Goal: Task Accomplishment & Management: Use online tool/utility

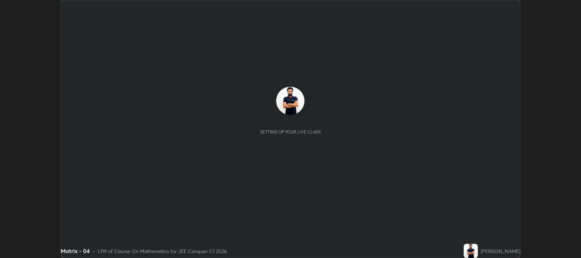
scroll to position [258, 580]
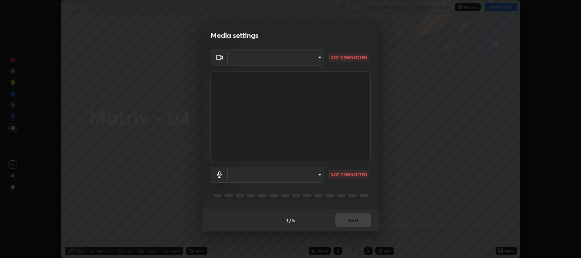
type input "97e3cd23c76f91fb91915eb68de44adfa811e639bdc8ba886a3eb3756a765973"
type input "default"
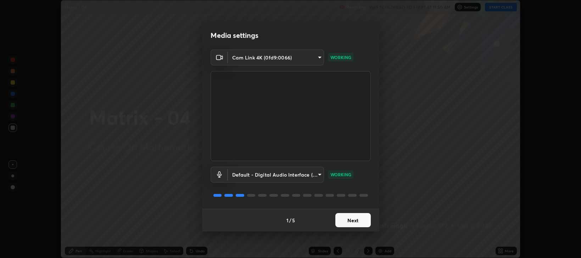
click at [355, 221] on button "Next" at bounding box center [352, 220] width 35 height 14
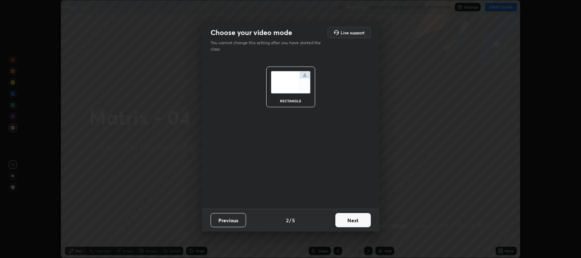
click at [354, 220] on button "Next" at bounding box center [352, 220] width 35 height 14
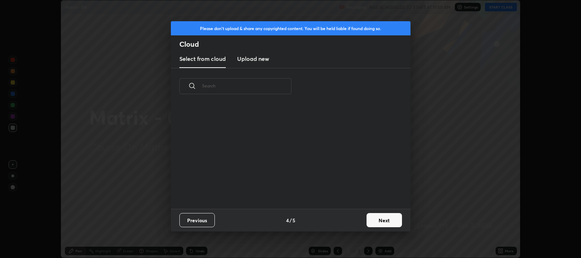
click at [371, 221] on button "Next" at bounding box center [383, 220] width 35 height 14
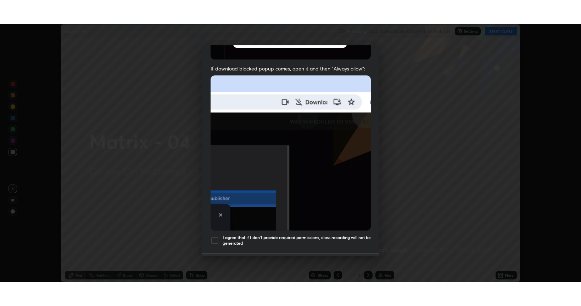
scroll to position [143, 0]
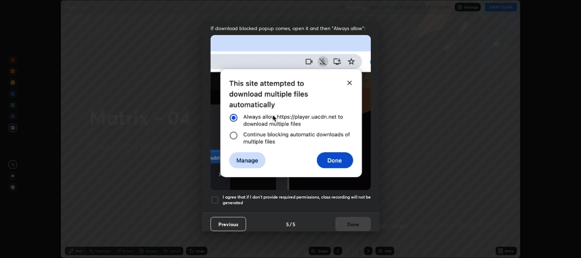
click at [211, 198] on div at bounding box center [214, 200] width 9 height 9
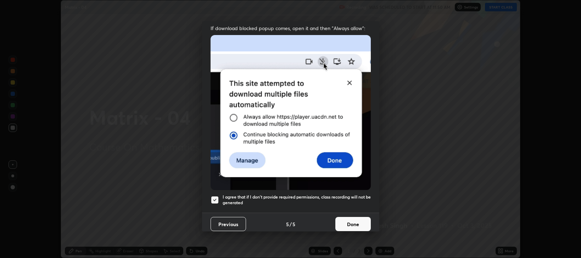
click at [346, 220] on button "Done" at bounding box center [352, 224] width 35 height 14
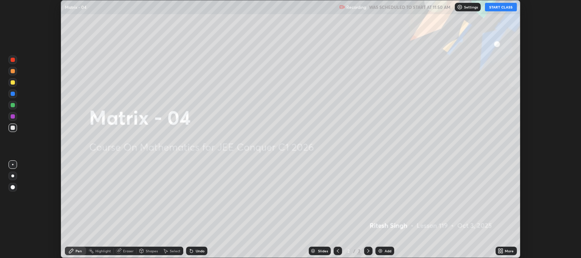
click at [497, 10] on button "START CLASS" at bounding box center [501, 7] width 32 height 9
click at [503, 248] on div "More" at bounding box center [505, 251] width 21 height 9
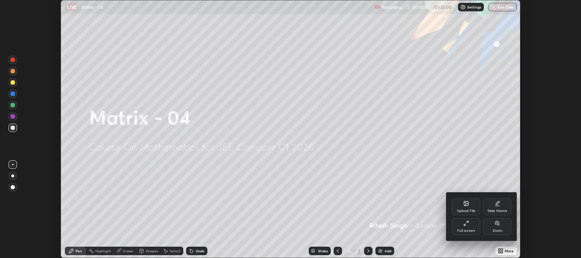
click at [471, 227] on div "Full screen" at bounding box center [466, 226] width 28 height 17
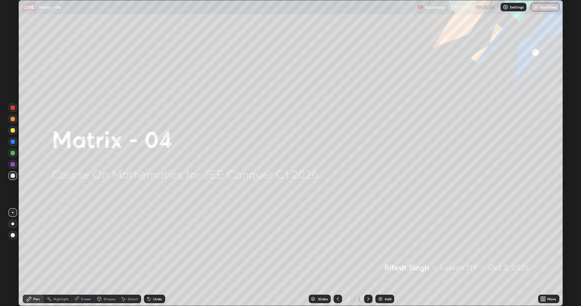
scroll to position [306, 581]
click at [386, 258] on div "Add" at bounding box center [384, 299] width 19 height 9
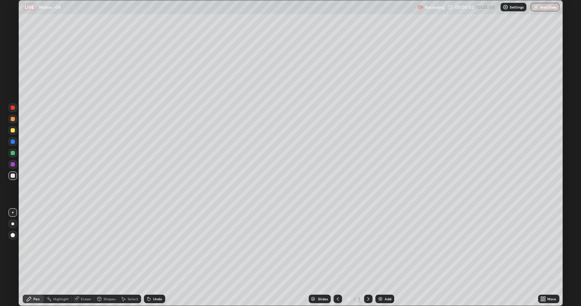
click at [386, 258] on div "Add" at bounding box center [387, 299] width 7 height 4
click at [385, 258] on div "Add" at bounding box center [387, 299] width 7 height 4
click at [386, 258] on div "Add" at bounding box center [387, 299] width 7 height 4
click at [387, 258] on div "Add" at bounding box center [384, 299] width 19 height 9
click at [386, 258] on div "Add" at bounding box center [384, 299] width 19 height 9
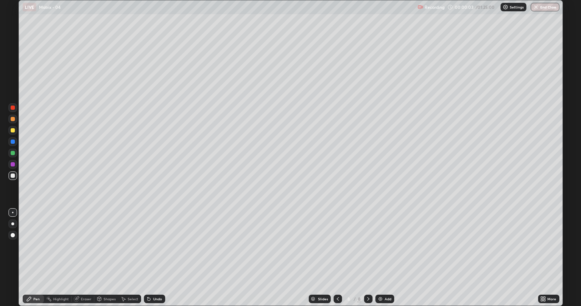
click at [385, 258] on div "Add" at bounding box center [387, 299] width 7 height 4
click at [385, 258] on div "Add" at bounding box center [384, 299] width 19 height 9
click at [386, 258] on div "Add" at bounding box center [384, 299] width 19 height 9
click at [385, 258] on div "Add" at bounding box center [388, 299] width 7 height 4
click at [336, 258] on icon at bounding box center [338, 299] width 6 height 6
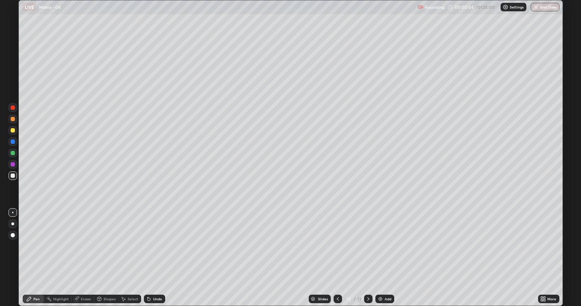
click at [336, 258] on icon at bounding box center [338, 299] width 6 height 6
click at [337, 258] on icon at bounding box center [338, 299] width 6 height 6
click at [333, 258] on div at bounding box center [337, 299] width 9 height 9
click at [334, 258] on div at bounding box center [337, 299] width 9 height 9
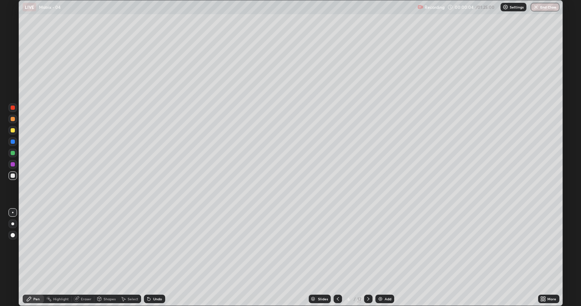
click at [337, 258] on icon at bounding box center [338, 299] width 6 height 6
click at [334, 258] on div at bounding box center [337, 299] width 9 height 9
click at [337, 258] on icon at bounding box center [338, 299] width 6 height 6
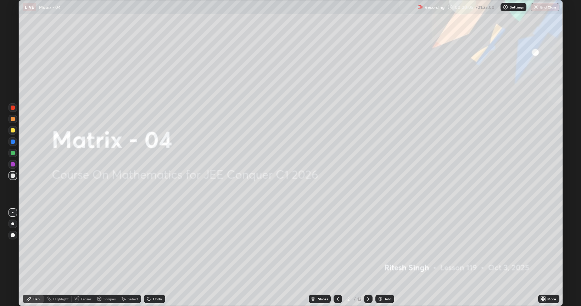
click at [368, 258] on icon at bounding box center [368, 299] width 6 height 6
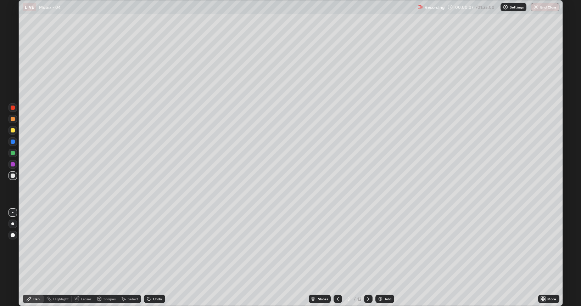
click at [13, 129] on div at bounding box center [13, 130] width 4 height 4
click at [152, 258] on div "Undo" at bounding box center [154, 299] width 21 height 9
click at [151, 258] on div "Undo" at bounding box center [154, 299] width 21 height 9
click at [156, 258] on div "Undo" at bounding box center [157, 299] width 9 height 4
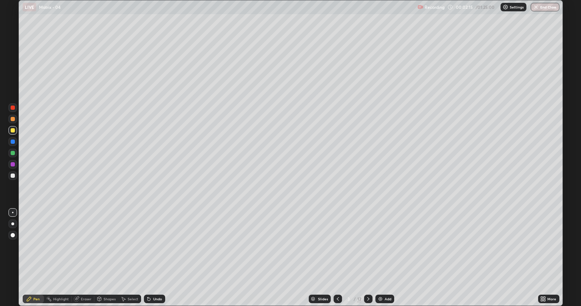
click at [156, 258] on div "Undo" at bounding box center [157, 299] width 9 height 4
click at [153, 258] on div "Undo" at bounding box center [154, 299] width 21 height 9
click at [148, 258] on icon at bounding box center [148, 299] width 3 height 3
click at [152, 258] on div "Undo" at bounding box center [154, 299] width 21 height 9
click at [151, 258] on div "Undo" at bounding box center [154, 299] width 21 height 9
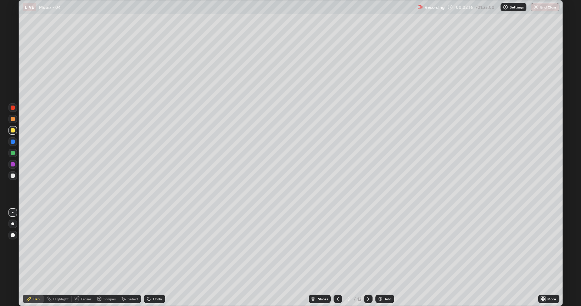
click at [150, 258] on icon at bounding box center [149, 299] width 6 height 6
click at [81, 258] on div "Eraser" at bounding box center [83, 299] width 23 height 9
click at [29, 258] on div "Pen" at bounding box center [33, 299] width 21 height 9
click at [157, 258] on div "Undo" at bounding box center [157, 299] width 9 height 4
click at [82, 258] on div "Eraser" at bounding box center [86, 299] width 11 height 4
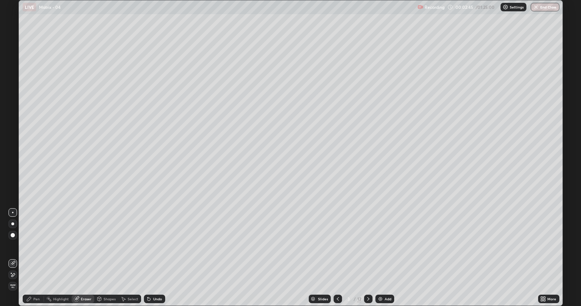
click at [33, 258] on div "Pen" at bounding box center [33, 299] width 21 height 9
click at [155, 258] on div "Undo" at bounding box center [157, 299] width 9 height 4
click at [84, 258] on div "Eraser" at bounding box center [86, 299] width 11 height 4
click at [36, 258] on div "Pen" at bounding box center [36, 299] width 6 height 4
click at [155, 258] on div "Undo" at bounding box center [154, 299] width 21 height 9
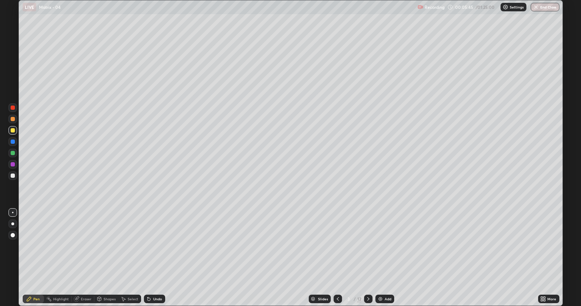
click at [369, 258] on icon at bounding box center [368, 299] width 6 height 6
click at [154, 258] on div "Undo" at bounding box center [154, 299] width 21 height 9
click at [367, 258] on icon at bounding box center [368, 299] width 6 height 6
click at [13, 176] on div at bounding box center [13, 176] width 4 height 4
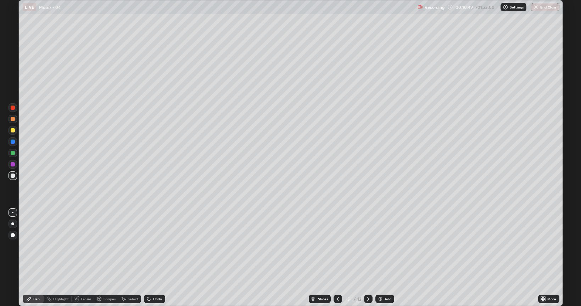
click at [151, 258] on div "Undo" at bounding box center [154, 299] width 21 height 9
click at [147, 258] on icon at bounding box center [147, 297] width 1 height 1
click at [156, 258] on div "Undo" at bounding box center [157, 299] width 9 height 4
click at [78, 258] on icon at bounding box center [77, 298] width 4 height 4
click at [34, 258] on div "Pen" at bounding box center [33, 299] width 21 height 9
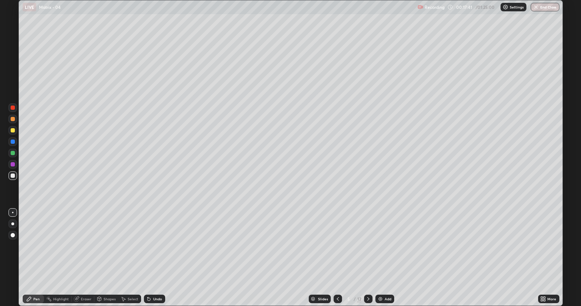
click at [367, 258] on icon at bounding box center [368, 299] width 6 height 6
click at [13, 129] on div at bounding box center [13, 130] width 4 height 4
click at [337, 258] on icon at bounding box center [338, 299] width 6 height 6
click at [367, 258] on icon at bounding box center [368, 299] width 6 height 6
click at [337, 258] on icon at bounding box center [338, 299] width 6 height 6
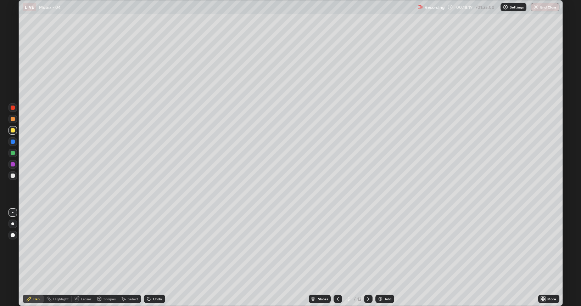
click at [367, 258] on icon at bounding box center [368, 299] width 6 height 6
click at [329, 258] on div "Slides" at bounding box center [320, 299] width 22 height 9
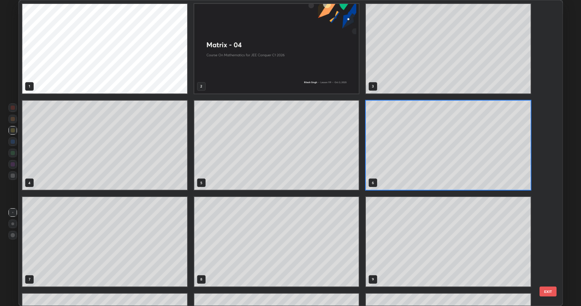
scroll to position [303, 540]
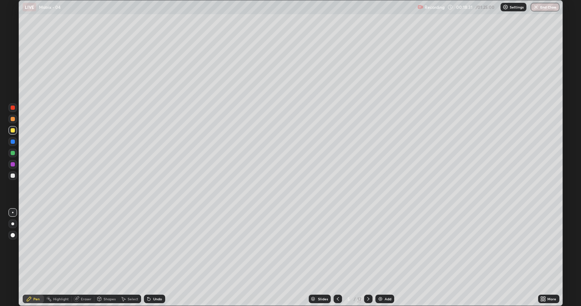
click at [368, 258] on icon at bounding box center [368, 299] width 6 height 6
click at [367, 258] on icon at bounding box center [368, 299] width 6 height 6
click at [154, 258] on div "Undo" at bounding box center [157, 299] width 9 height 4
click at [562, 41] on div "Setting up your live class" at bounding box center [290, 153] width 581 height 306
click at [153, 258] on div "Undo" at bounding box center [154, 299] width 21 height 9
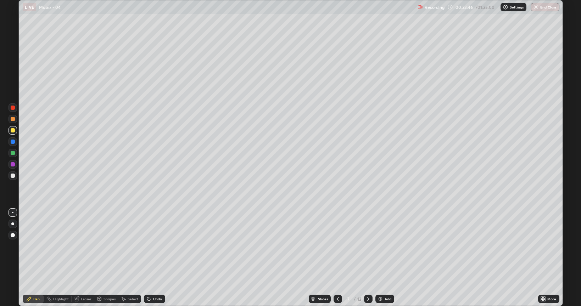
click at [367, 258] on div at bounding box center [368, 299] width 9 height 9
click at [13, 176] on div at bounding box center [13, 176] width 4 height 4
click at [103, 258] on div "Shapes" at bounding box center [109, 299] width 12 height 4
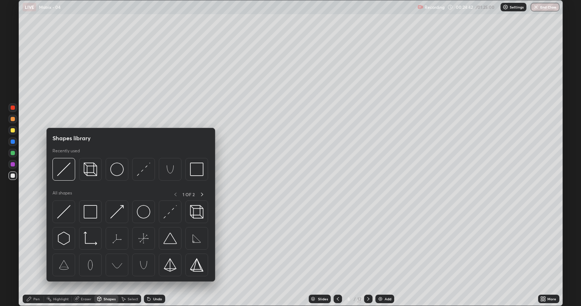
click at [130, 258] on div "Select" at bounding box center [133, 299] width 11 height 4
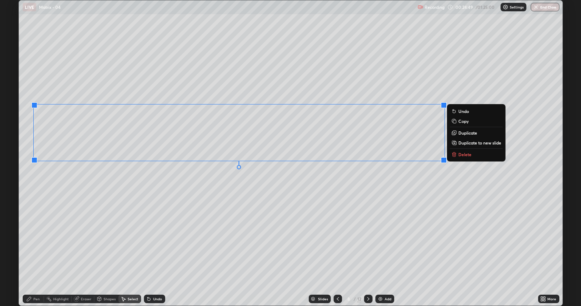
click at [462, 121] on p "Copy" at bounding box center [463, 121] width 10 height 6
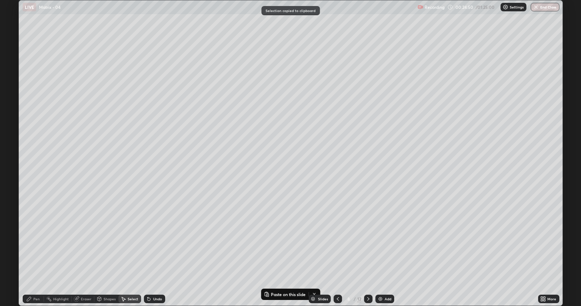
click at [368, 258] on icon at bounding box center [368, 299] width 6 height 6
click at [180, 71] on p "Paste here" at bounding box center [181, 72] width 21 height 6
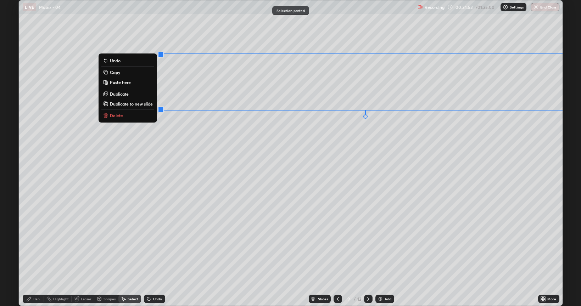
click at [135, 153] on div "0 ° Undo Copy Paste here Duplicate Duplicate to new slide Delete" at bounding box center [290, 152] width 543 height 305
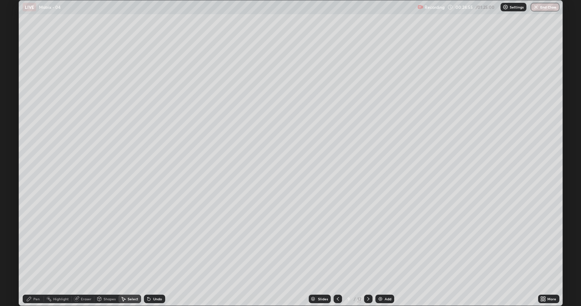
click at [34, 258] on div "Pen" at bounding box center [36, 299] width 6 height 4
click at [337, 258] on icon at bounding box center [338, 299] width 6 height 6
click at [129, 258] on div "Select" at bounding box center [133, 299] width 11 height 4
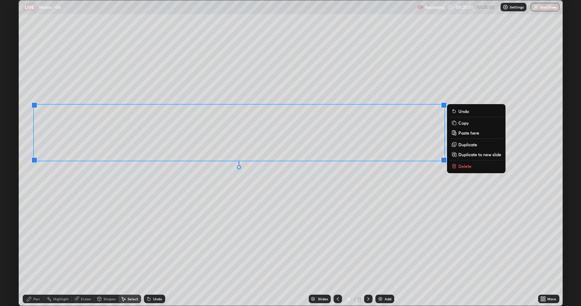
click at [454, 166] on icon at bounding box center [454, 166] width 0 height 1
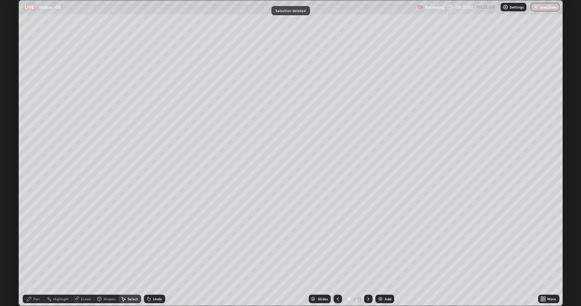
click at [34, 258] on div "Pen" at bounding box center [33, 299] width 21 height 9
click at [85, 258] on div "Eraser" at bounding box center [86, 299] width 11 height 4
click at [34, 258] on div "Pen" at bounding box center [33, 299] width 21 height 9
click at [154, 258] on div "Undo" at bounding box center [154, 299] width 21 height 9
click at [84, 258] on div "Eraser" at bounding box center [86, 299] width 11 height 4
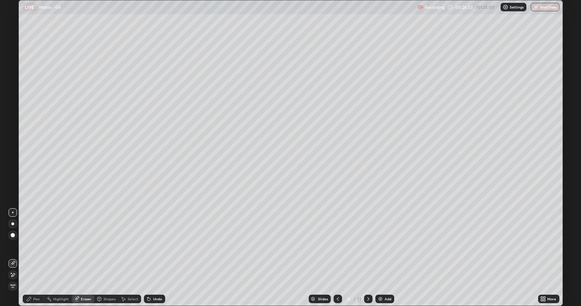
click at [34, 258] on div "Pen" at bounding box center [36, 299] width 6 height 4
click at [367, 258] on icon at bounding box center [368, 299] width 6 height 6
click at [153, 258] on div "Undo" at bounding box center [157, 299] width 9 height 4
click at [87, 258] on div "Eraser" at bounding box center [83, 299] width 23 height 9
click at [33, 258] on div "Pen" at bounding box center [33, 299] width 21 height 9
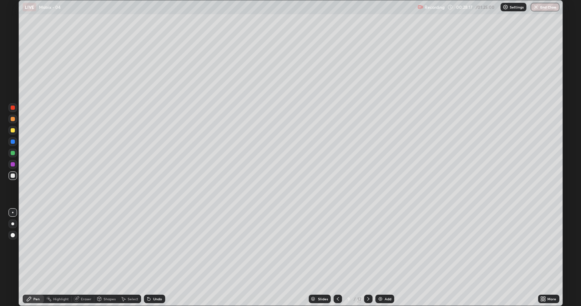
click at [337, 258] on icon at bounding box center [338, 299] width 6 height 6
click at [367, 258] on icon at bounding box center [368, 299] width 6 height 6
click at [337, 258] on icon at bounding box center [338, 299] width 6 height 6
click at [367, 258] on icon at bounding box center [368, 299] width 6 height 6
click at [339, 258] on icon at bounding box center [338, 299] width 6 height 6
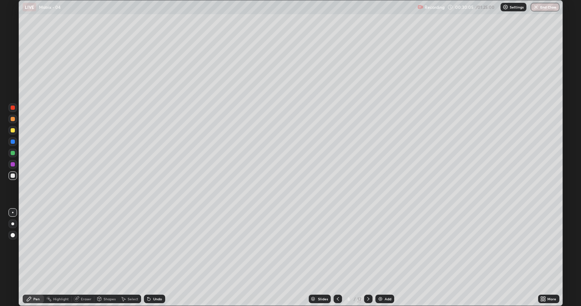
click at [82, 258] on div "Eraser" at bounding box center [83, 299] width 23 height 9
click at [34, 258] on div "Pen" at bounding box center [33, 299] width 21 height 9
click at [367, 258] on icon at bounding box center [368, 299] width 6 height 6
click at [153, 258] on div "Undo" at bounding box center [157, 299] width 9 height 4
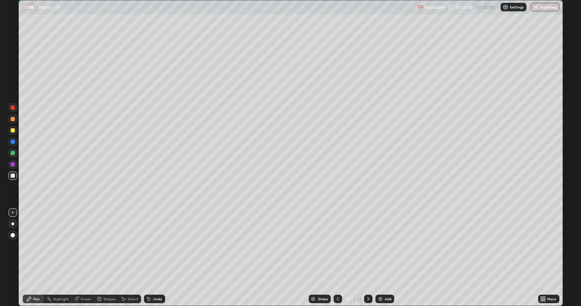
click at [152, 258] on div "Undo" at bounding box center [154, 299] width 21 height 9
click at [156, 258] on div "Undo" at bounding box center [157, 299] width 9 height 4
click at [157, 258] on div "Undo" at bounding box center [157, 299] width 9 height 4
click at [156, 258] on div "Undo" at bounding box center [154, 299] width 21 height 9
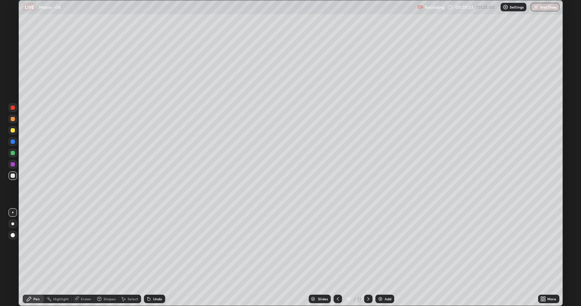
click at [15, 131] on div at bounding box center [13, 130] width 9 height 9
click at [367, 258] on icon at bounding box center [368, 299] width 6 height 6
click at [158, 258] on div "Undo" at bounding box center [157, 299] width 9 height 4
click at [153, 258] on div "Undo" at bounding box center [157, 299] width 9 height 4
click at [154, 258] on div "Undo" at bounding box center [154, 299] width 21 height 9
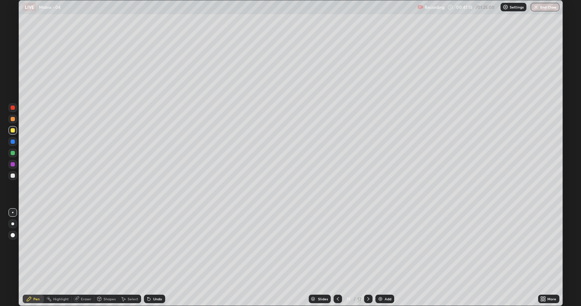
click at [337, 258] on icon at bounding box center [338, 299] width 6 height 6
click at [369, 258] on div at bounding box center [368, 299] width 9 height 9
click at [337, 258] on icon at bounding box center [338, 299] width 6 height 6
click at [367, 258] on icon at bounding box center [368, 299] width 6 height 6
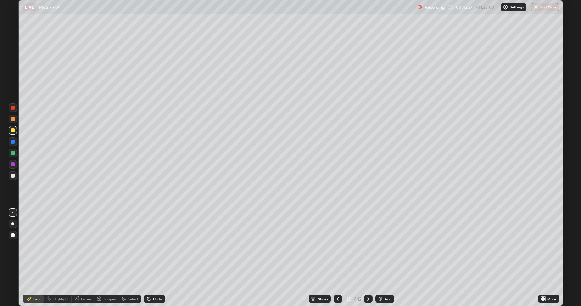
click at [338, 258] on icon at bounding box center [338, 299] width 6 height 6
click at [337, 258] on icon at bounding box center [338, 299] width 6 height 6
click at [368, 258] on icon at bounding box center [368, 299] width 2 height 4
click at [367, 258] on icon at bounding box center [368, 299] width 6 height 6
click at [337, 258] on icon at bounding box center [338, 299] width 6 height 6
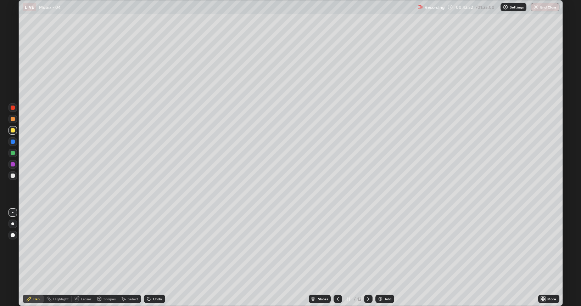
click at [339, 258] on icon at bounding box center [338, 299] width 6 height 6
click at [367, 258] on icon at bounding box center [368, 299] width 6 height 6
click at [336, 258] on icon at bounding box center [338, 299] width 6 height 6
click at [337, 258] on icon at bounding box center [338, 299] width 2 height 4
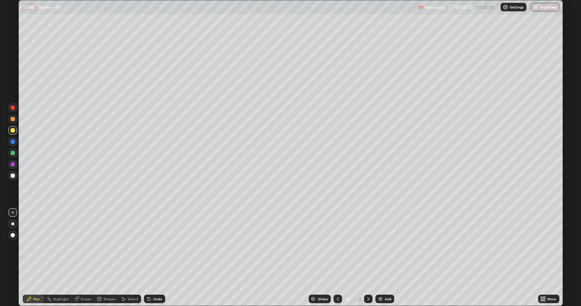
click at [367, 258] on icon at bounding box center [368, 299] width 6 height 6
click at [368, 258] on icon at bounding box center [368, 299] width 6 height 6
click at [82, 258] on div "Eraser" at bounding box center [83, 299] width 23 height 9
click at [33, 258] on div "Pen" at bounding box center [36, 299] width 6 height 4
click at [367, 258] on icon at bounding box center [368, 299] width 6 height 6
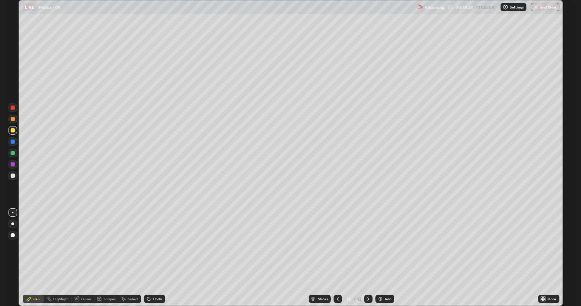
click at [383, 258] on div "Add" at bounding box center [384, 299] width 19 height 9
click at [337, 258] on icon at bounding box center [338, 299] width 2 height 4
click at [337, 258] on icon at bounding box center [338, 299] width 6 height 6
click at [336, 258] on icon at bounding box center [338, 299] width 6 height 6
click at [368, 258] on icon at bounding box center [368, 299] width 6 height 6
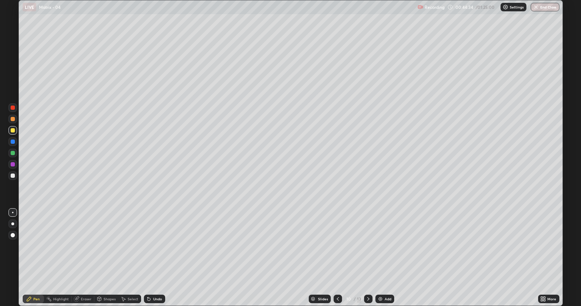
click at [367, 258] on icon at bounding box center [368, 299] width 6 height 6
click at [81, 258] on div "Eraser" at bounding box center [83, 299] width 23 height 9
click at [36, 258] on div "Pen" at bounding box center [33, 299] width 21 height 9
click at [337, 258] on icon at bounding box center [338, 299] width 6 height 6
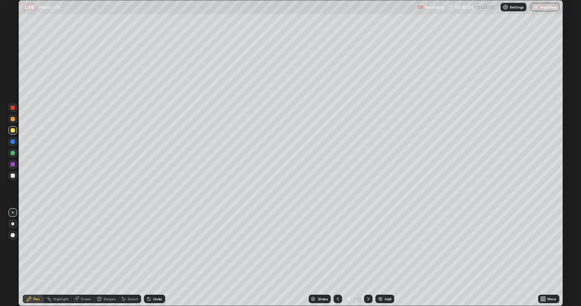
click at [336, 258] on icon at bounding box center [338, 299] width 6 height 6
click at [335, 258] on icon at bounding box center [338, 299] width 6 height 6
click at [367, 258] on icon at bounding box center [368, 299] width 6 height 6
click at [368, 258] on div at bounding box center [368, 299] width 9 height 9
click at [367, 258] on icon at bounding box center [368, 299] width 6 height 6
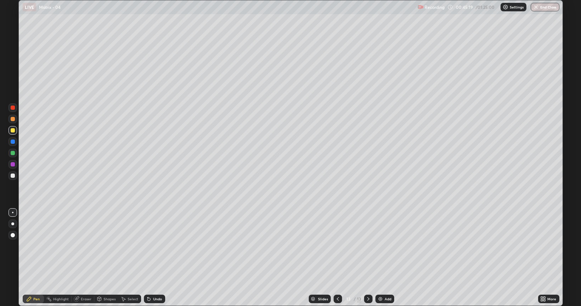
click at [154, 258] on div "Undo" at bounding box center [154, 299] width 21 height 9
click at [153, 258] on div "Undo" at bounding box center [157, 299] width 9 height 4
click at [154, 258] on div "Undo" at bounding box center [157, 299] width 9 height 4
click at [152, 258] on div "Undo" at bounding box center [154, 299] width 21 height 9
click at [86, 258] on div "Eraser" at bounding box center [86, 299] width 11 height 4
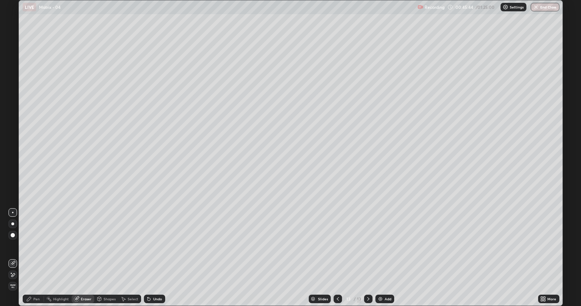
click at [40, 258] on div "Pen" at bounding box center [33, 299] width 21 height 9
click at [87, 258] on div "Eraser" at bounding box center [83, 299] width 23 height 9
click at [35, 258] on div "Pen" at bounding box center [33, 299] width 21 height 9
click at [337, 258] on icon at bounding box center [338, 299] width 6 height 6
click at [338, 258] on icon at bounding box center [338, 299] width 6 height 6
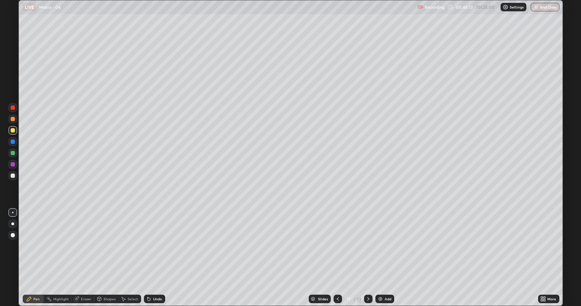
click at [337, 258] on icon at bounding box center [338, 299] width 6 height 6
click at [365, 258] on icon at bounding box center [368, 299] width 6 height 6
click at [366, 258] on icon at bounding box center [368, 299] width 6 height 6
click at [367, 258] on icon at bounding box center [368, 299] width 6 height 6
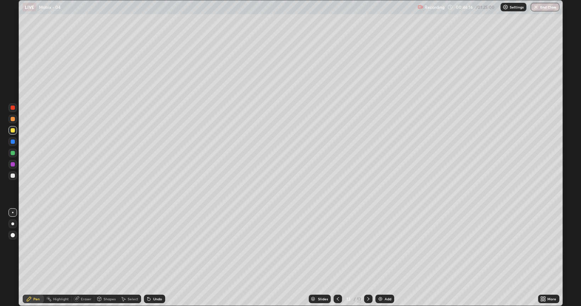
click at [384, 258] on div "Add" at bounding box center [387, 299] width 7 height 4
click at [153, 258] on div "Undo" at bounding box center [157, 299] width 9 height 4
click at [154, 258] on div "Undo" at bounding box center [154, 299] width 21 height 9
click at [156, 258] on div "Undo" at bounding box center [157, 299] width 9 height 4
click at [156, 258] on div "Undo" at bounding box center [154, 299] width 21 height 9
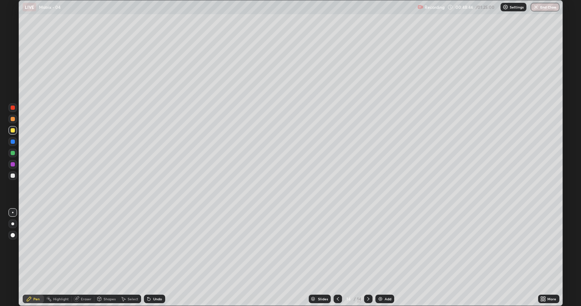
click at [156, 258] on div "Undo" at bounding box center [154, 299] width 21 height 9
click at [155, 258] on div "Undo" at bounding box center [154, 299] width 21 height 9
click at [154, 258] on div "Undo" at bounding box center [154, 299] width 21 height 9
click at [155, 258] on div "Undo" at bounding box center [154, 299] width 21 height 9
click at [154, 258] on div "Undo" at bounding box center [154, 299] width 21 height 9
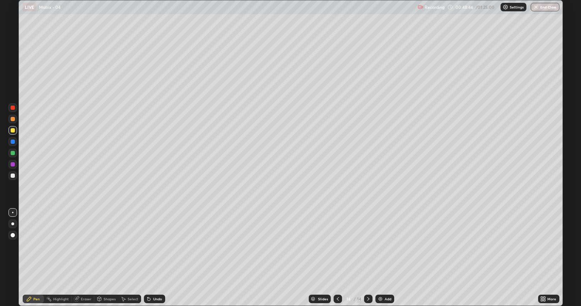
click at [154, 258] on div "Undo" at bounding box center [154, 299] width 21 height 9
click at [153, 258] on div "Undo" at bounding box center [154, 299] width 21 height 9
click at [152, 258] on div "Undo" at bounding box center [154, 299] width 21 height 9
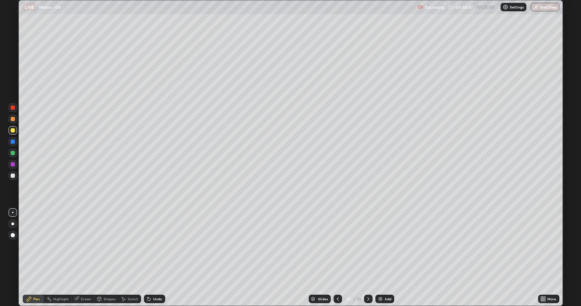
click at [152, 258] on div "Undo" at bounding box center [154, 299] width 21 height 9
click at [151, 258] on div "Undo" at bounding box center [154, 299] width 21 height 9
click at [152, 258] on div "Undo" at bounding box center [154, 299] width 21 height 9
click at [153, 258] on div "Undo" at bounding box center [154, 299] width 21 height 9
click at [151, 258] on div "Undo" at bounding box center [154, 299] width 21 height 9
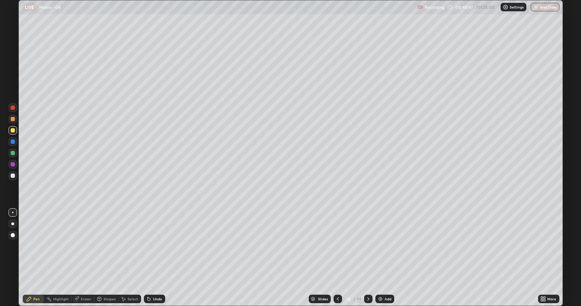
click at [151, 258] on div "Undo" at bounding box center [154, 299] width 21 height 9
click at [152, 258] on div "Undo" at bounding box center [154, 299] width 21 height 9
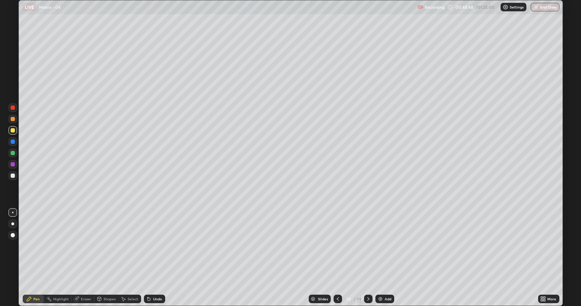
click at [152, 258] on div "Undo" at bounding box center [154, 299] width 21 height 9
click at [153, 258] on div "Undo" at bounding box center [157, 299] width 9 height 4
click at [156, 258] on div "Undo" at bounding box center [157, 299] width 9 height 4
click at [85, 258] on div "Eraser" at bounding box center [83, 299] width 23 height 9
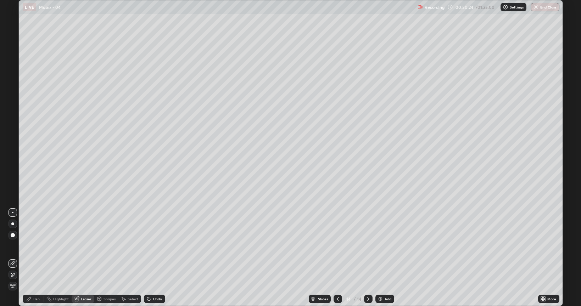
click at [33, 258] on div "Pen" at bounding box center [33, 299] width 21 height 9
click at [152, 258] on div "Undo" at bounding box center [154, 299] width 21 height 9
click at [384, 258] on div "Add" at bounding box center [387, 299] width 7 height 4
click at [153, 258] on div "Undo" at bounding box center [157, 299] width 9 height 4
click at [151, 258] on div "Undo" at bounding box center [154, 299] width 21 height 9
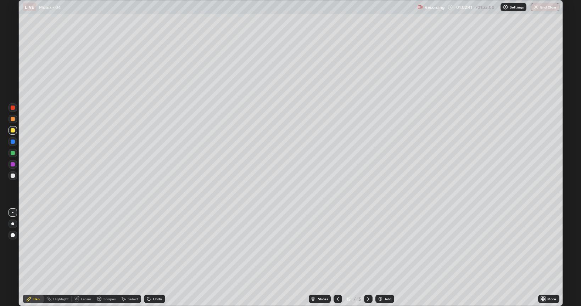
click at [388, 258] on div "Add" at bounding box center [384, 299] width 19 height 9
click at [337, 258] on icon at bounding box center [338, 299] width 6 height 6
click at [128, 258] on div "Select" at bounding box center [129, 299] width 23 height 9
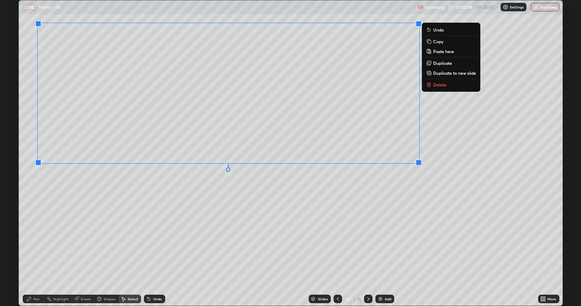
click at [433, 42] on p "Copy" at bounding box center [438, 42] width 10 height 6
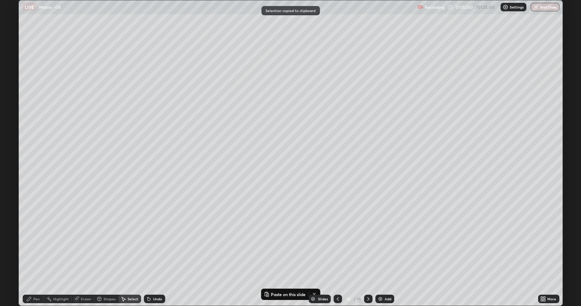
click at [368, 258] on icon at bounding box center [368, 299] width 2 height 4
click at [75, 55] on p "Paste here" at bounding box center [85, 56] width 21 height 6
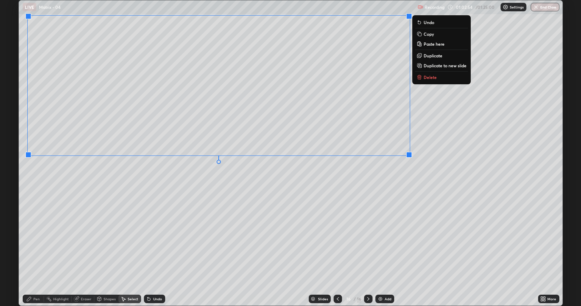
click at [49, 189] on div "0 ° Undo Copy Paste here Duplicate Duplicate to new slide Delete" at bounding box center [290, 152] width 543 height 305
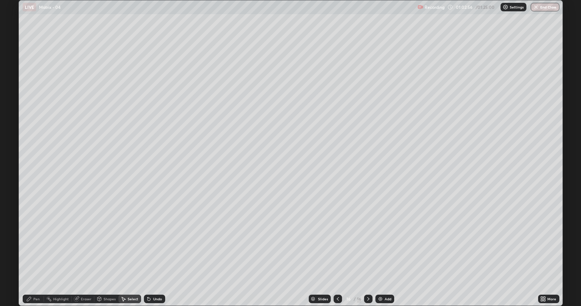
click at [84, 258] on div "Eraser" at bounding box center [86, 299] width 11 height 4
click at [32, 258] on div "Pen" at bounding box center [33, 299] width 21 height 9
click at [13, 175] on div at bounding box center [13, 176] width 4 height 4
click at [157, 258] on div "Undo" at bounding box center [154, 299] width 21 height 9
click at [85, 258] on div "Eraser" at bounding box center [86, 299] width 11 height 4
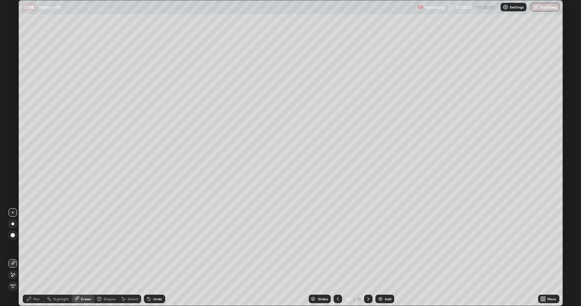
click at [32, 258] on div "Pen" at bounding box center [33, 299] width 21 height 9
click at [381, 258] on img at bounding box center [380, 299] width 6 height 6
click at [337, 258] on icon at bounding box center [338, 299] width 6 height 6
click at [367, 258] on icon at bounding box center [368, 299] width 6 height 6
click at [337, 258] on icon at bounding box center [338, 299] width 6 height 6
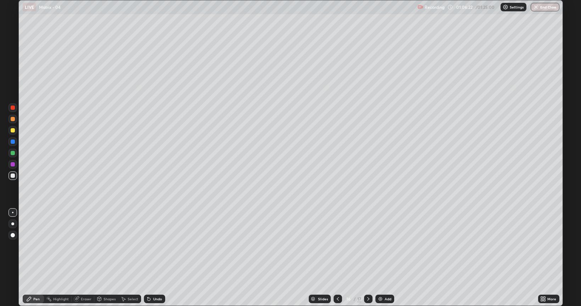
click at [367, 258] on icon at bounding box center [368, 299] width 6 height 6
click at [338, 258] on icon at bounding box center [338, 299] width 6 height 6
click at [367, 258] on icon at bounding box center [368, 299] width 6 height 6
click at [337, 258] on icon at bounding box center [338, 299] width 6 height 6
click at [368, 258] on icon at bounding box center [368, 299] width 2 height 4
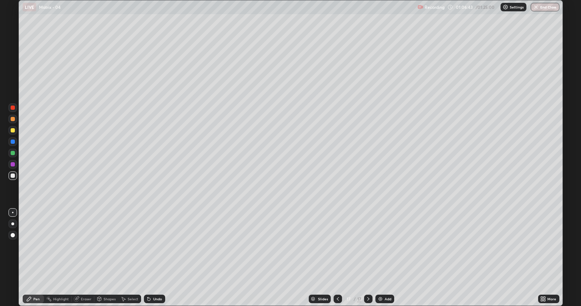
click at [153, 258] on div "Undo" at bounding box center [157, 299] width 9 height 4
click at [153, 258] on div "Undo" at bounding box center [154, 299] width 21 height 9
click at [157, 258] on div "Undo" at bounding box center [157, 299] width 9 height 4
click at [367, 258] on icon at bounding box center [368, 299] width 6 height 6
click at [384, 258] on div "Add" at bounding box center [387, 299] width 7 height 4
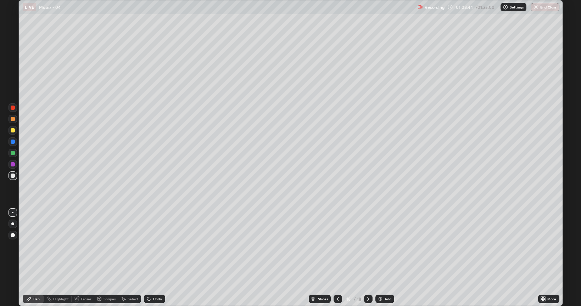
click at [153, 258] on div "Undo" at bounding box center [157, 299] width 9 height 4
click at [85, 258] on div "Eraser" at bounding box center [86, 299] width 11 height 4
click at [33, 258] on div "Pen" at bounding box center [33, 299] width 21 height 9
click at [158, 258] on div "Undo" at bounding box center [157, 299] width 9 height 4
click at [157, 258] on div "Undo" at bounding box center [157, 299] width 9 height 4
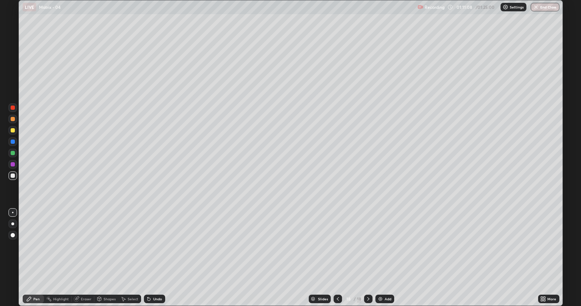
click at [156, 258] on div "Undo" at bounding box center [154, 299] width 21 height 9
click at [154, 258] on div "Undo" at bounding box center [154, 299] width 21 height 9
click at [383, 258] on div "Add" at bounding box center [384, 299] width 19 height 9
click at [337, 258] on icon at bounding box center [338, 299] width 6 height 6
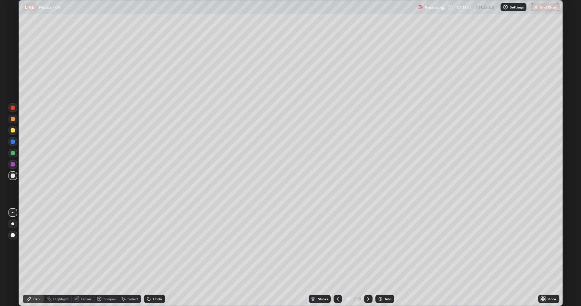
click at [337, 258] on icon at bounding box center [338, 299] width 6 height 6
click at [338, 258] on icon at bounding box center [338, 299] width 6 height 6
click at [367, 258] on icon at bounding box center [368, 299] width 6 height 6
click at [371, 258] on div at bounding box center [368, 299] width 9 height 9
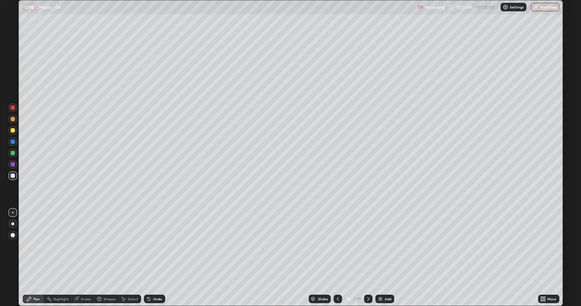
click at [367, 258] on icon at bounding box center [368, 299] width 6 height 6
click at [337, 258] on icon at bounding box center [338, 299] width 6 height 6
click at [336, 258] on div at bounding box center [337, 299] width 9 height 9
click at [337, 258] on icon at bounding box center [338, 299] width 2 height 4
click at [337, 258] on icon at bounding box center [338, 299] width 6 height 6
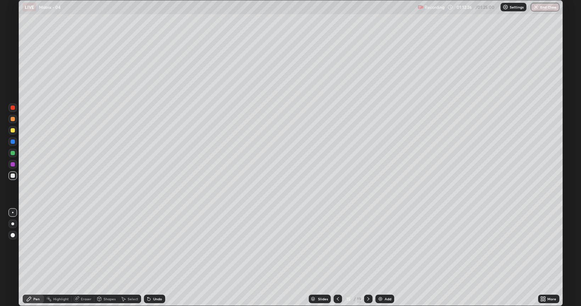
click at [367, 258] on icon at bounding box center [368, 299] width 6 height 6
click at [368, 258] on div at bounding box center [368, 299] width 9 height 9
click at [367, 258] on icon at bounding box center [368, 299] width 6 height 6
click at [337, 258] on icon at bounding box center [338, 299] width 6 height 6
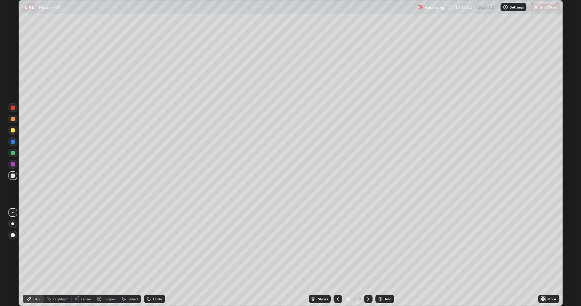
click at [337, 258] on icon at bounding box center [338, 299] width 6 height 6
click at [336, 258] on icon at bounding box center [338, 299] width 6 height 6
click at [367, 258] on icon at bounding box center [368, 299] width 6 height 6
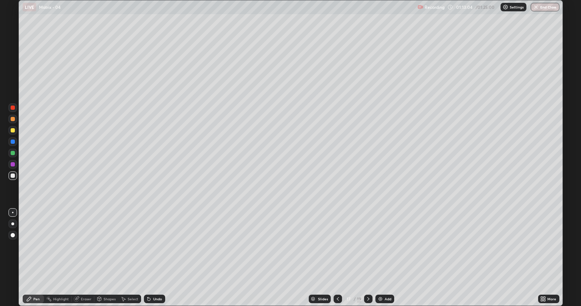
click at [368, 258] on icon at bounding box center [368, 299] width 2 height 4
click at [366, 258] on icon at bounding box center [368, 299] width 6 height 6
click at [334, 258] on div at bounding box center [337, 299] width 9 height 9
click at [367, 258] on icon at bounding box center [368, 299] width 6 height 6
click at [368, 258] on icon at bounding box center [368, 299] width 6 height 6
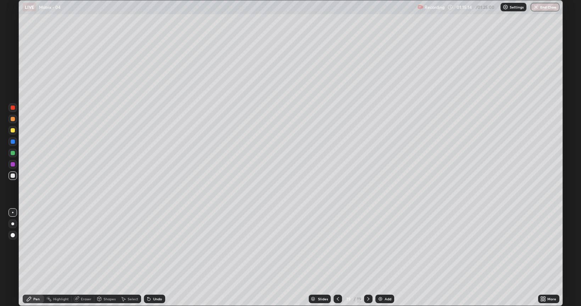
click at [384, 258] on div "Add" at bounding box center [387, 299] width 7 height 4
click at [151, 258] on div "Undo" at bounding box center [154, 299] width 21 height 9
click at [153, 258] on div "Undo" at bounding box center [157, 299] width 9 height 4
click at [154, 258] on div "Undo" at bounding box center [157, 299] width 9 height 4
click at [159, 258] on div "Undo" at bounding box center [157, 299] width 9 height 4
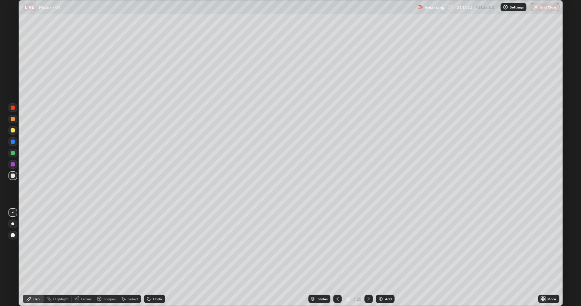
click at [386, 258] on div "Add" at bounding box center [388, 299] width 7 height 4
click at [336, 258] on icon at bounding box center [338, 299] width 6 height 6
click at [367, 258] on icon at bounding box center [368, 299] width 6 height 6
click at [339, 258] on div at bounding box center [337, 299] width 9 height 9
click at [367, 258] on icon at bounding box center [368, 299] width 6 height 6
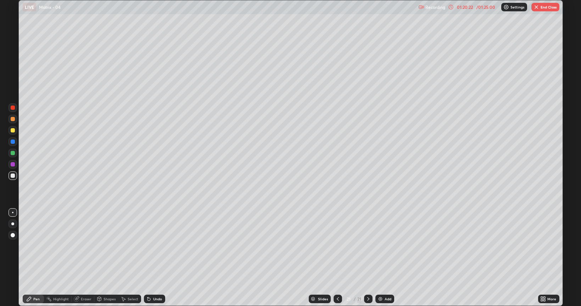
click at [155, 258] on div "Undo" at bounding box center [157, 299] width 9 height 4
click at [12, 130] on div at bounding box center [13, 130] width 4 height 4
click at [337, 258] on icon at bounding box center [338, 299] width 6 height 6
click at [367, 258] on icon at bounding box center [368, 299] width 6 height 6
click at [544, 4] on button "End Class" at bounding box center [545, 7] width 28 height 9
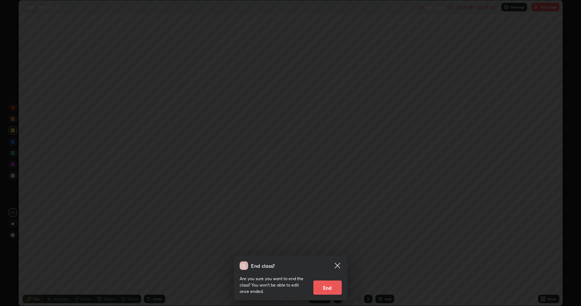
click at [320, 258] on button "End" at bounding box center [327, 288] width 28 height 14
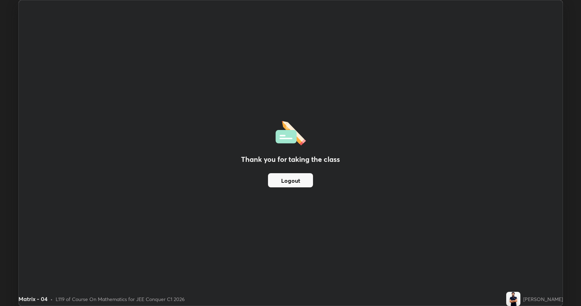
click at [299, 178] on button "Logout" at bounding box center [290, 180] width 45 height 14
